Goal: Find specific page/section: Find specific page/section

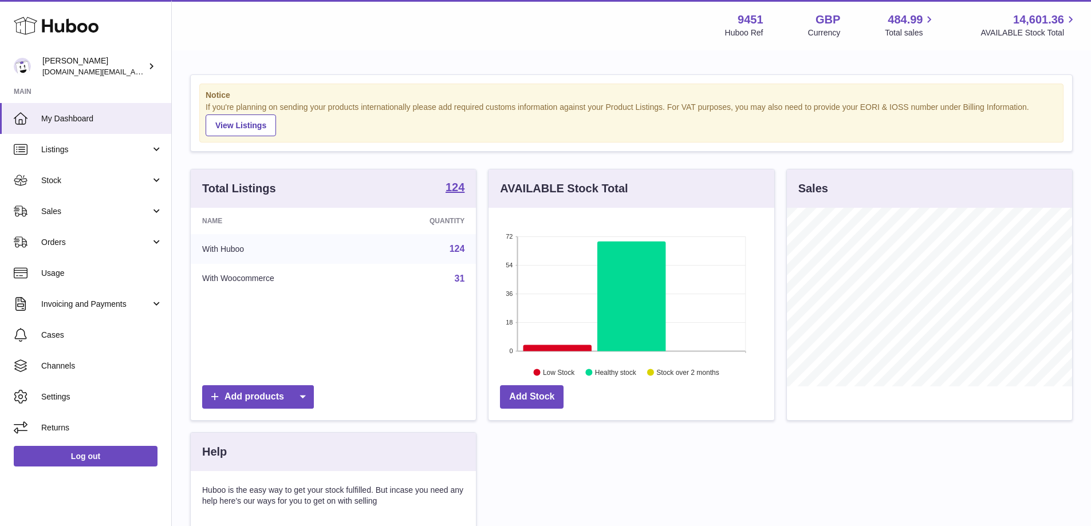
scroll to position [179, 286]
click at [149, 176] on span "Stock" at bounding box center [95, 180] width 109 height 11
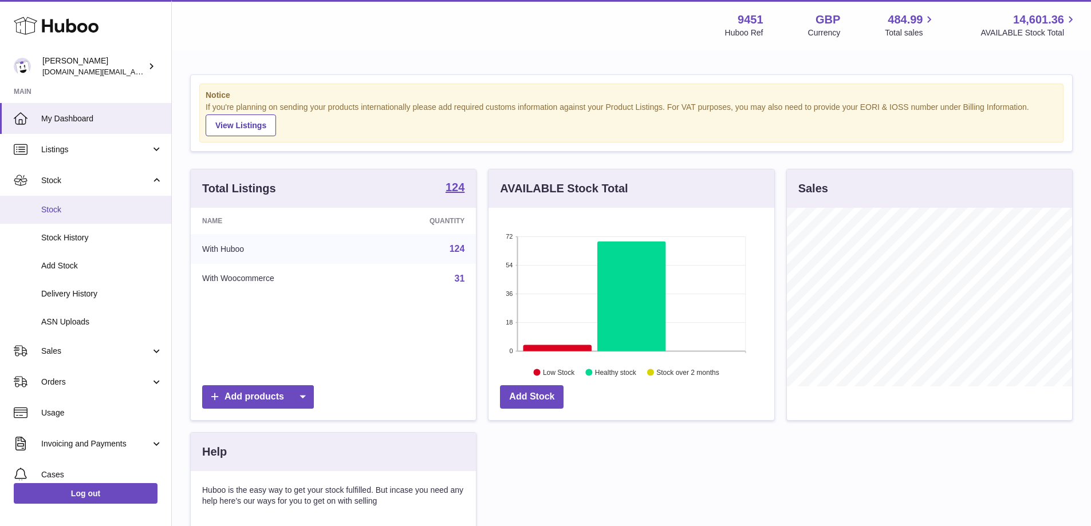
click at [89, 215] on span "Stock" at bounding box center [101, 209] width 121 height 11
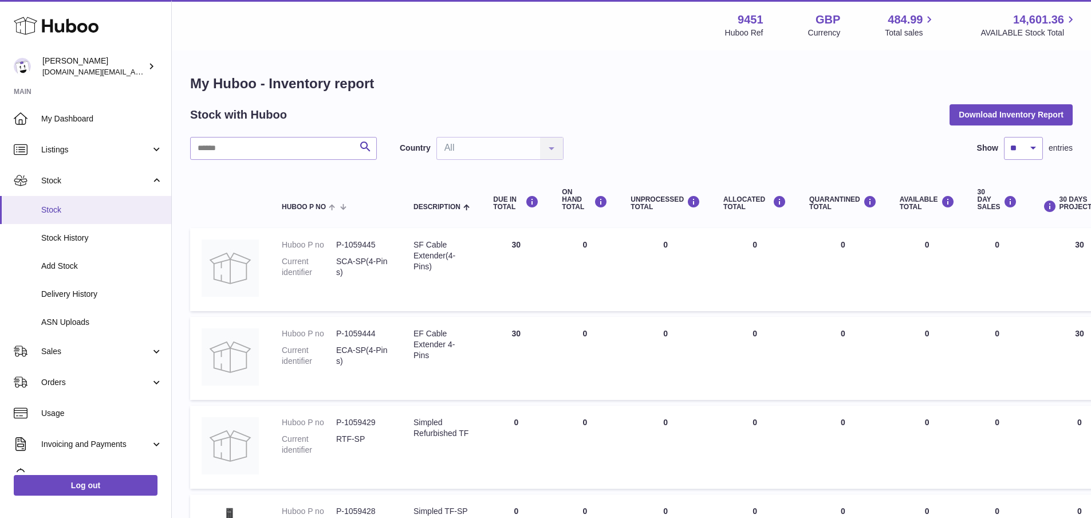
click at [48, 211] on span "Stock" at bounding box center [101, 209] width 121 height 11
